Goal: Task Accomplishment & Management: Manage account settings

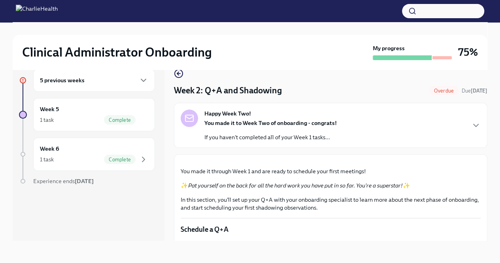
scroll to position [522, 0]
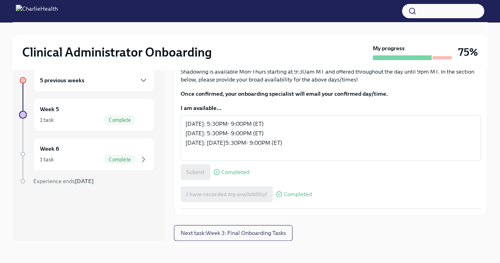
click at [129, 84] on div "5 previous weeks" at bounding box center [94, 79] width 108 height 9
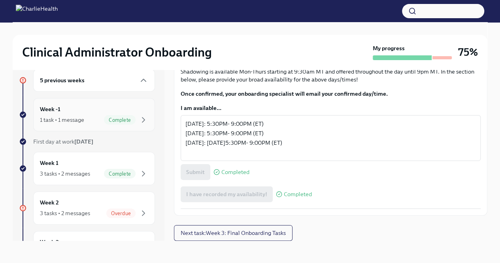
click at [118, 112] on div "Week -1 1 task • 1 message Complete" at bounding box center [94, 115] width 108 height 20
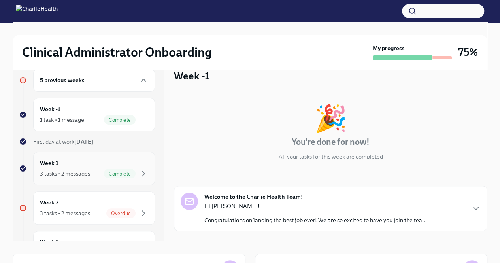
scroll to position [58, 0]
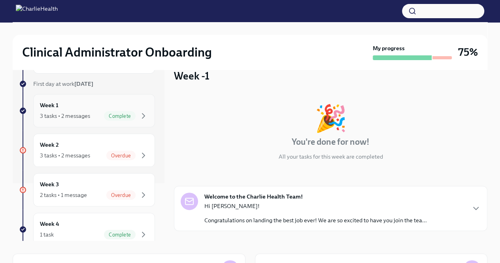
click at [99, 157] on div "3 tasks • 2 messages Overdue" at bounding box center [94, 154] width 108 height 9
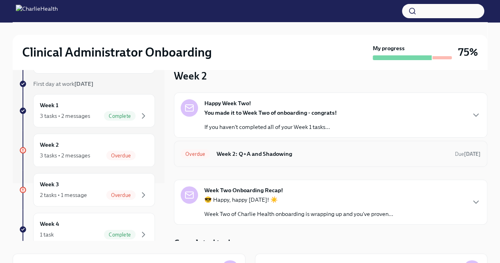
scroll to position [7, 0]
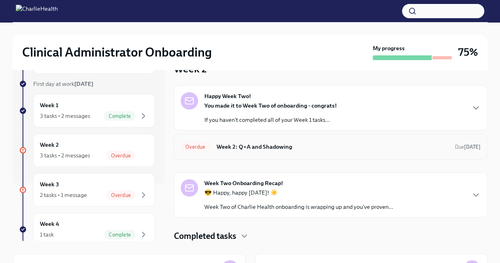
click at [280, 150] on h6 "Week 2: Q+A and Shadowing" at bounding box center [332, 146] width 232 height 9
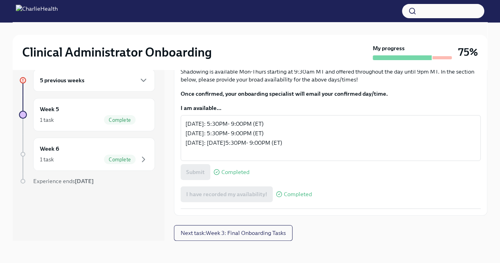
scroll to position [522, 0]
click at [144, 83] on icon "button" at bounding box center [143, 79] width 9 height 9
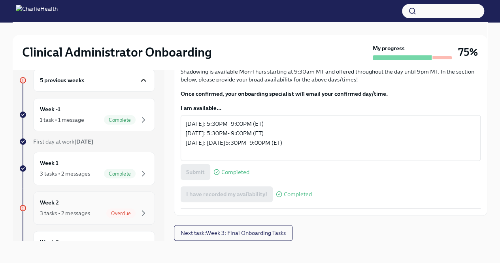
click at [77, 201] on div "Week 2 3 tasks • 2 messages Overdue" at bounding box center [94, 208] width 108 height 20
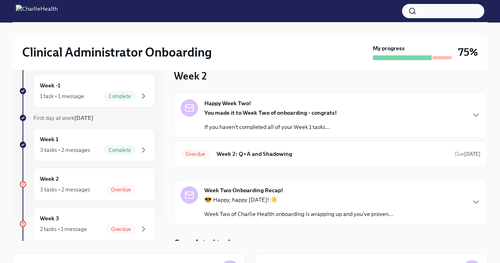
scroll to position [24, 0]
click at [92, 147] on div "3 tasks • 2 messages Complete" at bounding box center [94, 149] width 108 height 9
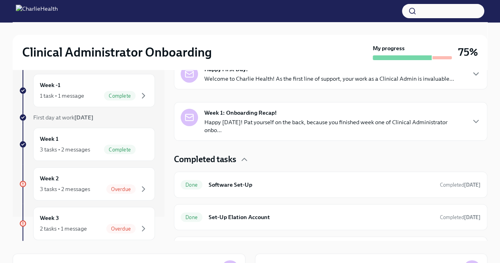
scroll to position [147, 0]
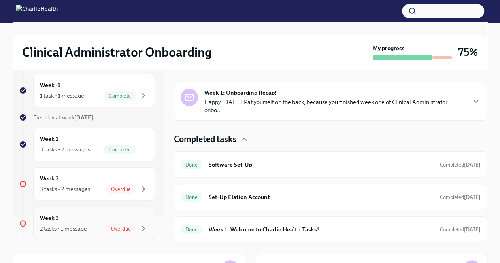
click at [77, 222] on div "Week 3 2 tasks • 1 message Overdue" at bounding box center [94, 223] width 108 height 20
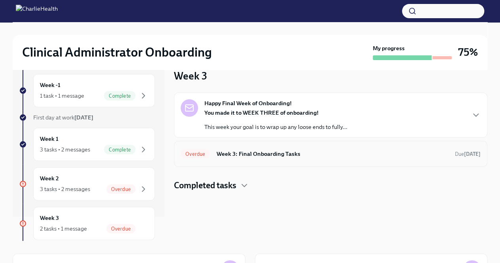
click at [252, 148] on div "Overdue Week 3: Final Onboarding Tasks Due [DATE]" at bounding box center [330, 153] width 300 height 13
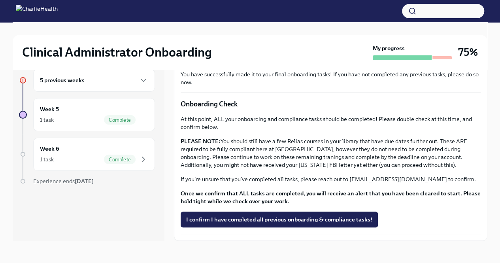
scroll to position [251, 0]
click at [103, 117] on div "1 task Complete" at bounding box center [94, 119] width 108 height 9
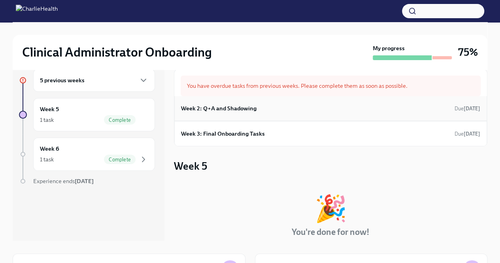
click at [216, 107] on h6 "Week 2: Q+A and Shadowing" at bounding box center [218, 108] width 75 height 9
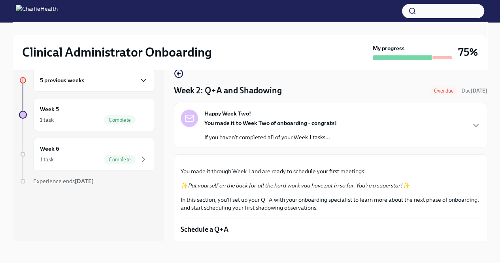
click at [146, 81] on icon "button" at bounding box center [143, 79] width 9 height 9
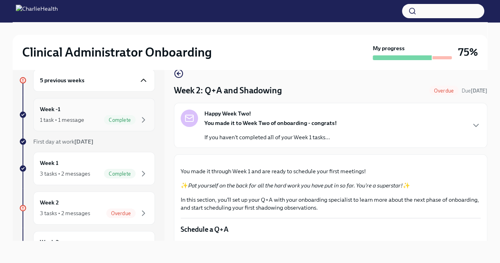
click at [104, 117] on span "Complete" at bounding box center [120, 120] width 32 height 6
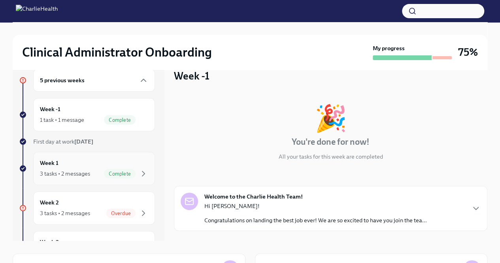
click at [85, 170] on div "3 tasks • 2 messages" at bounding box center [65, 173] width 50 height 8
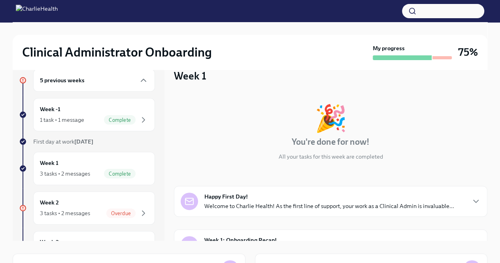
click at [126, 86] on div "5 previous weeks" at bounding box center [94, 80] width 122 height 23
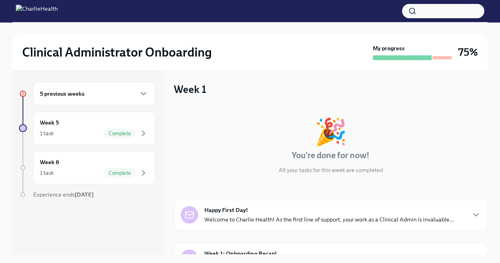
click at [134, 91] on div "5 previous weeks" at bounding box center [94, 93] width 108 height 9
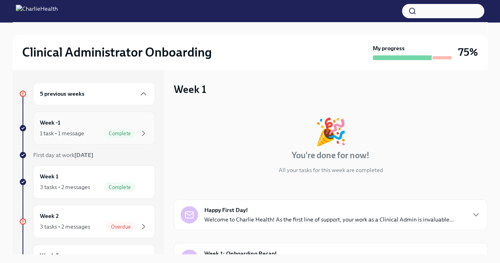
click at [114, 123] on div "Week -1 1 task • 1 message Complete" at bounding box center [94, 128] width 108 height 20
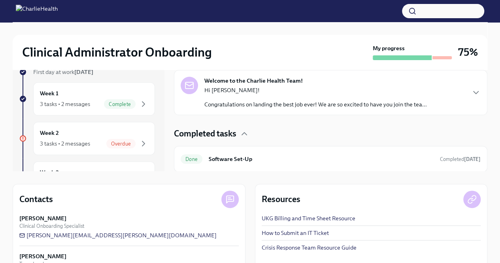
scroll to position [113, 0]
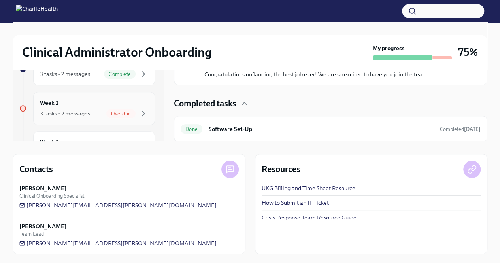
click at [98, 106] on div "Week 2 3 tasks • 2 messages Overdue" at bounding box center [94, 108] width 108 height 20
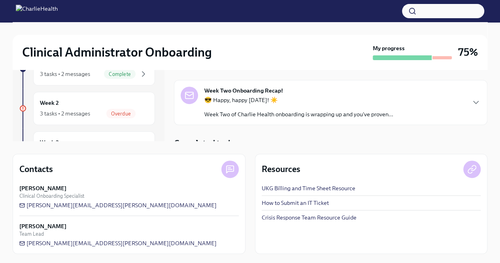
scroll to position [7, 0]
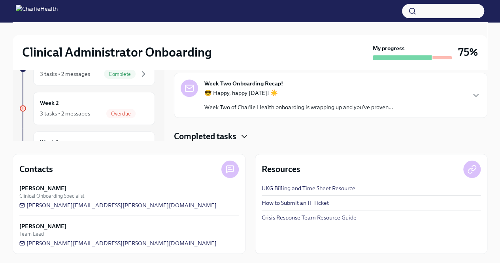
click at [246, 136] on icon "button" at bounding box center [243, 136] width 9 height 9
click at [403, 101] on div "Week Two Onboarding Recap! 😎 Happy, happy [DATE]! ☀️ Week Two of Charlie Health…" at bounding box center [330, 95] width 300 height 32
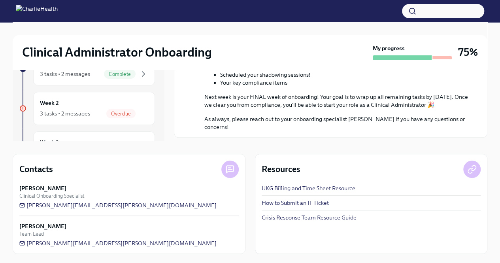
scroll to position [280, 0]
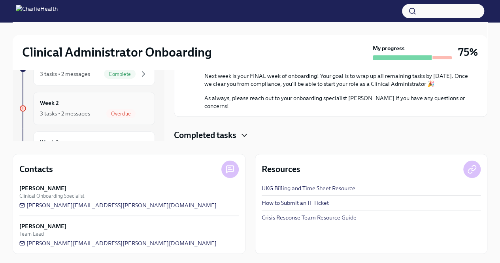
click at [117, 111] on span "Overdue" at bounding box center [120, 114] width 29 height 6
click at [133, 99] on div "Week 2 3 tasks • 2 messages Overdue" at bounding box center [94, 108] width 108 height 20
click at [118, 138] on div "Week 3 2 tasks • 1 message Overdue" at bounding box center [94, 148] width 108 height 20
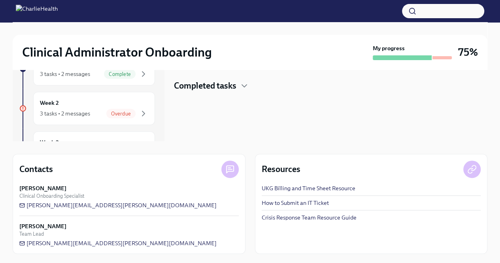
click at [250, 85] on div "Completed tasks" at bounding box center [330, 86] width 313 height 12
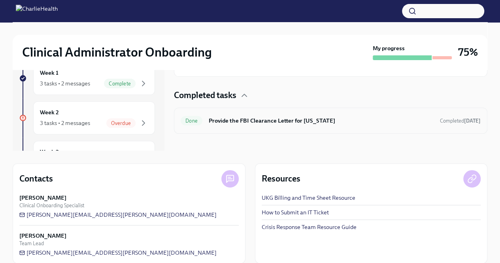
scroll to position [105, 0]
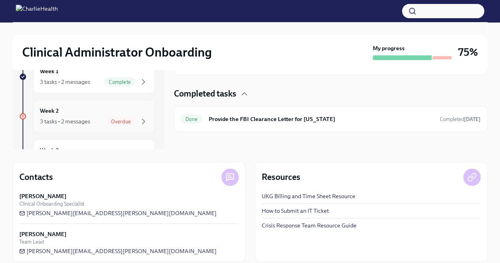
click at [115, 114] on div "Week 2 3 tasks • 2 messages Overdue" at bounding box center [94, 116] width 108 height 20
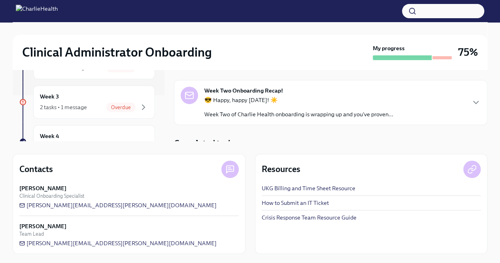
scroll to position [7, 0]
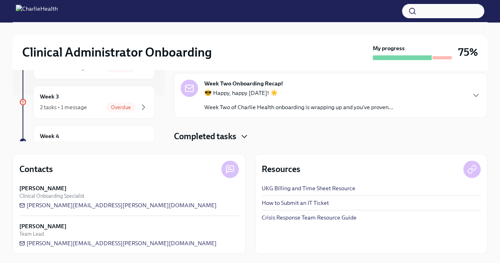
click at [246, 139] on icon "button" at bounding box center [243, 136] width 9 height 9
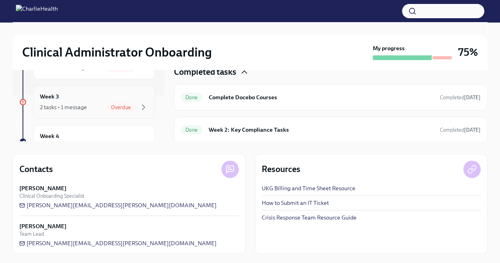
click at [95, 103] on div "2 tasks • 1 message Overdue" at bounding box center [94, 106] width 108 height 9
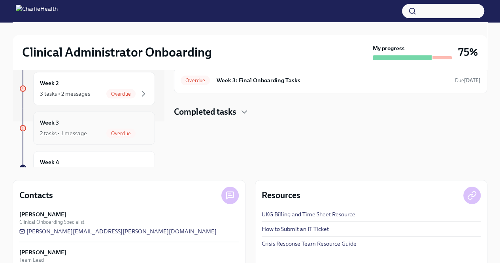
scroll to position [102, 0]
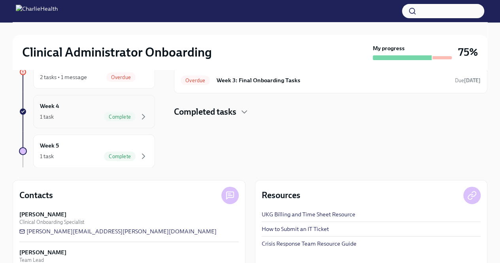
click at [115, 119] on div "Complete" at bounding box center [120, 116] width 32 height 9
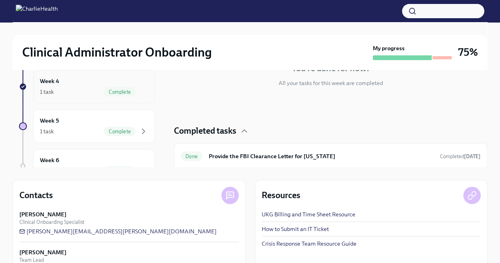
scroll to position [127, 0]
click at [110, 121] on div "Week 5 1 task Complete" at bounding box center [94, 126] width 108 height 20
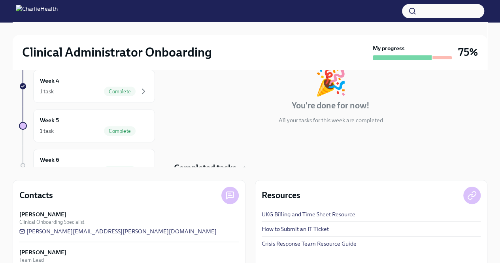
scroll to position [91, 0]
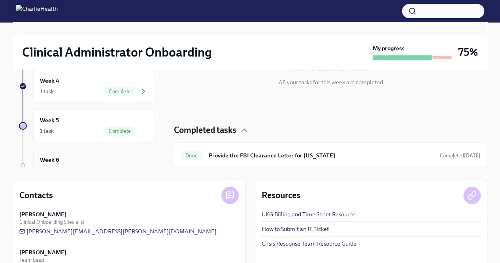
click at [121, 159] on div "Week 6 1 task Complete" at bounding box center [94, 165] width 108 height 20
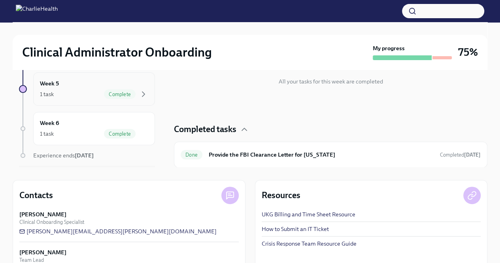
scroll to position [163, 0]
click at [76, 137] on div "Week 6 1 task Complete" at bounding box center [94, 128] width 122 height 33
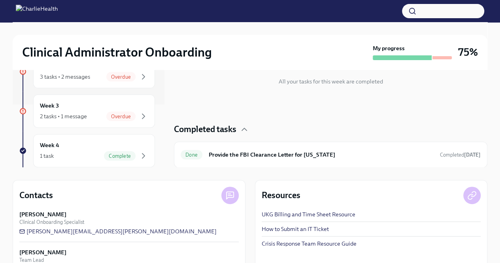
scroll to position [61, 0]
click at [96, 118] on div "2 tasks • 1 message Overdue" at bounding box center [94, 117] width 108 height 9
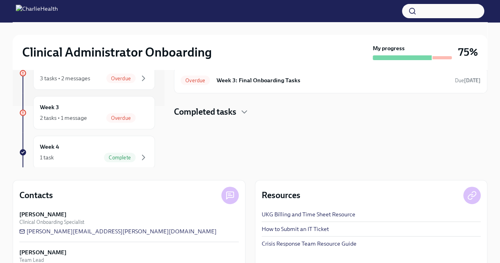
click at [226, 112] on h4 "Completed tasks" at bounding box center [205, 112] width 62 height 12
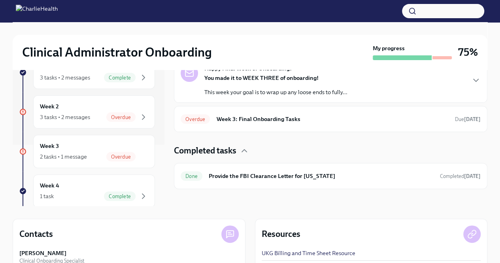
scroll to position [47, 0]
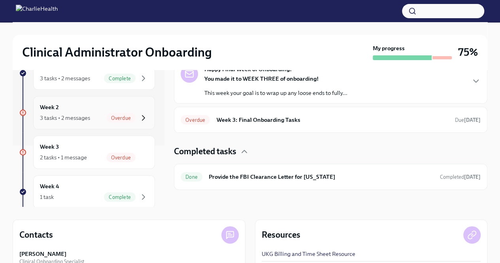
click at [142, 117] on icon "button" at bounding box center [143, 117] width 2 height 5
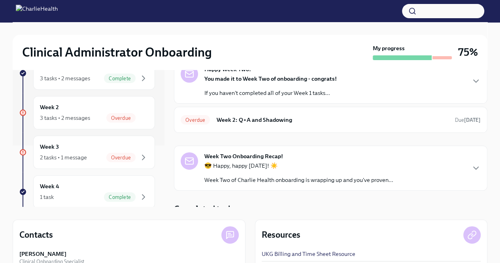
scroll to position [7, 0]
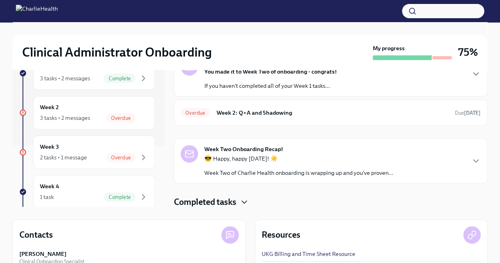
click at [249, 200] on icon "button" at bounding box center [243, 201] width 9 height 9
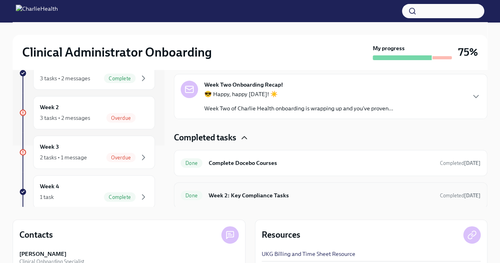
click at [255, 193] on h6 "Week 2: Key Compliance Tasks" at bounding box center [321, 195] width 225 height 9
